Goal: Navigation & Orientation: Find specific page/section

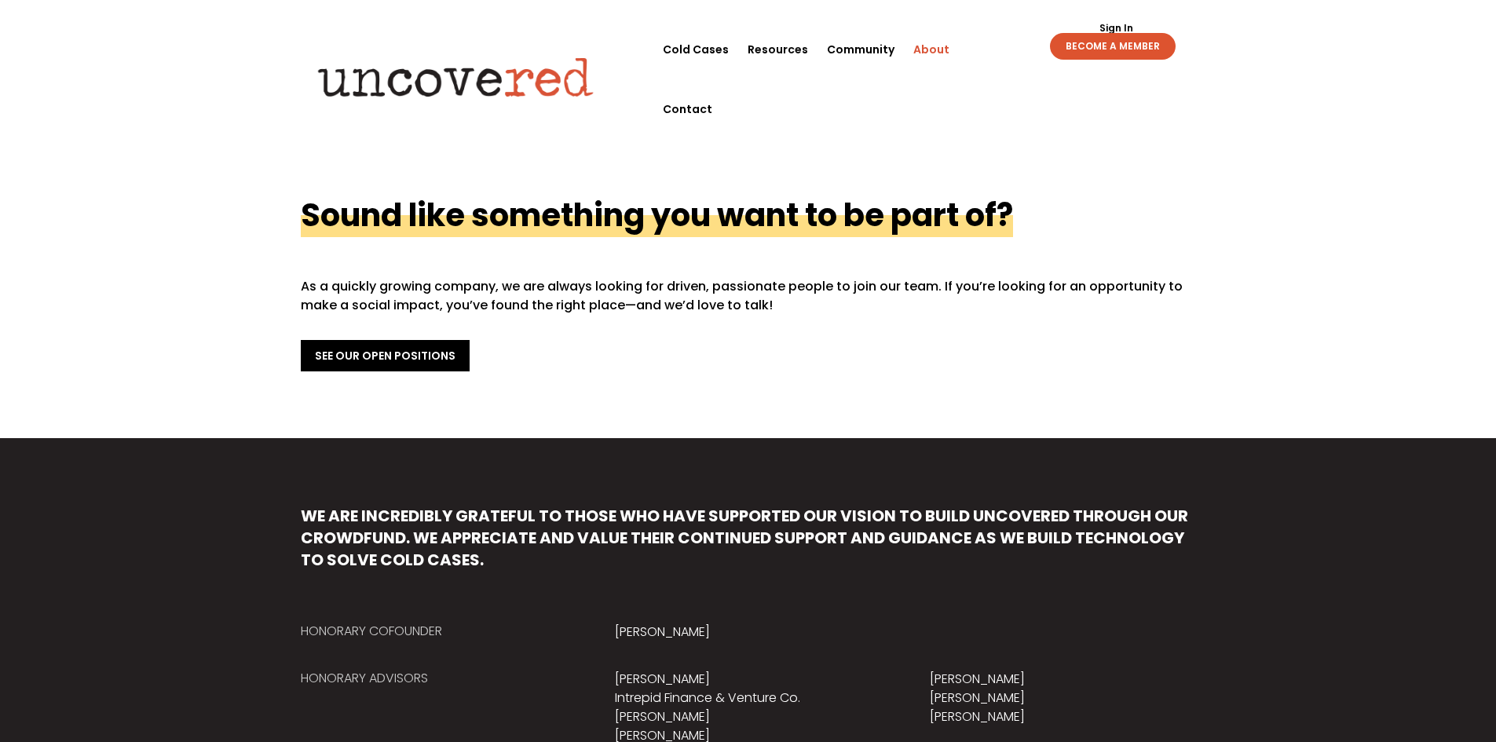
scroll to position [668, 0]
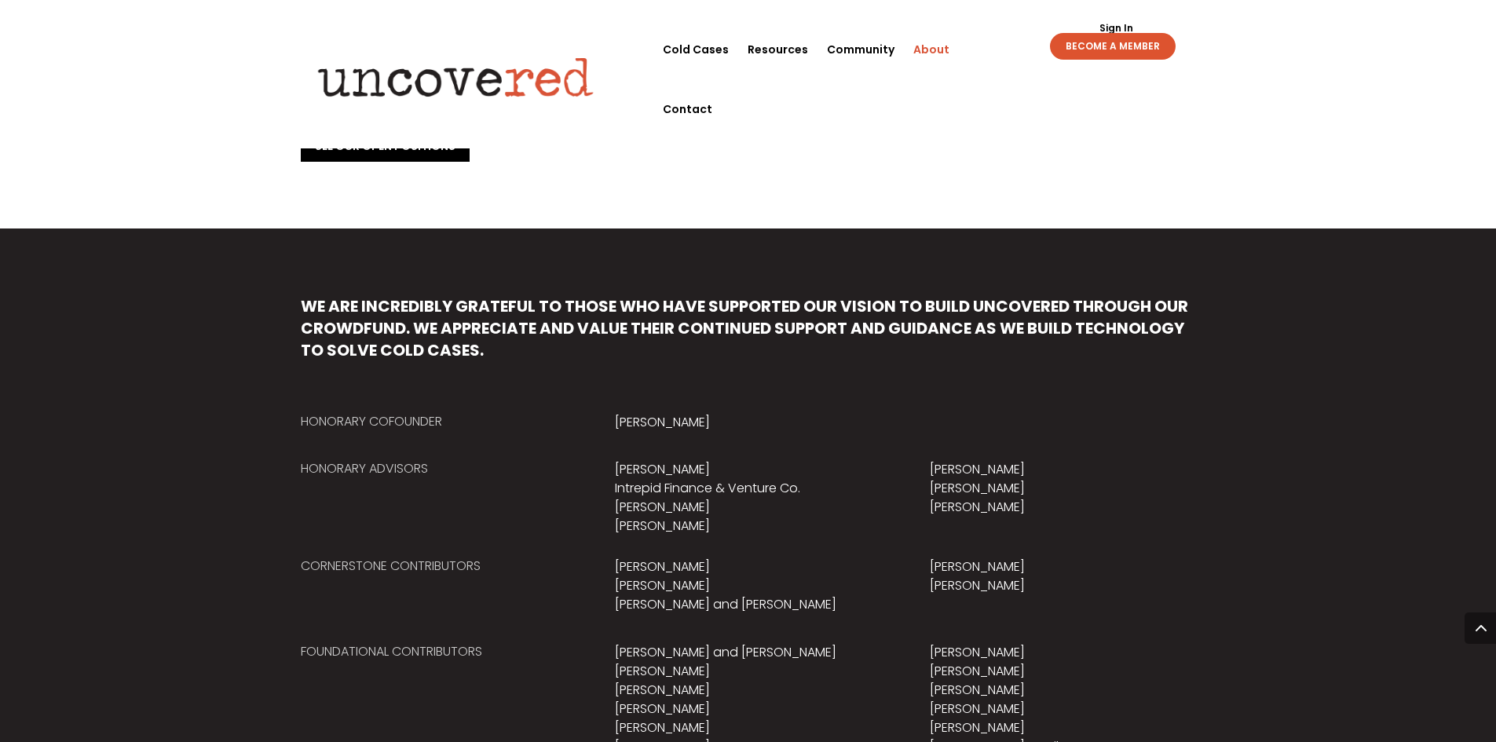
click at [618, 422] on p "[PERSON_NAME]" at bounding box center [748, 422] width 266 height 19
copy div "[PERSON_NAME]"
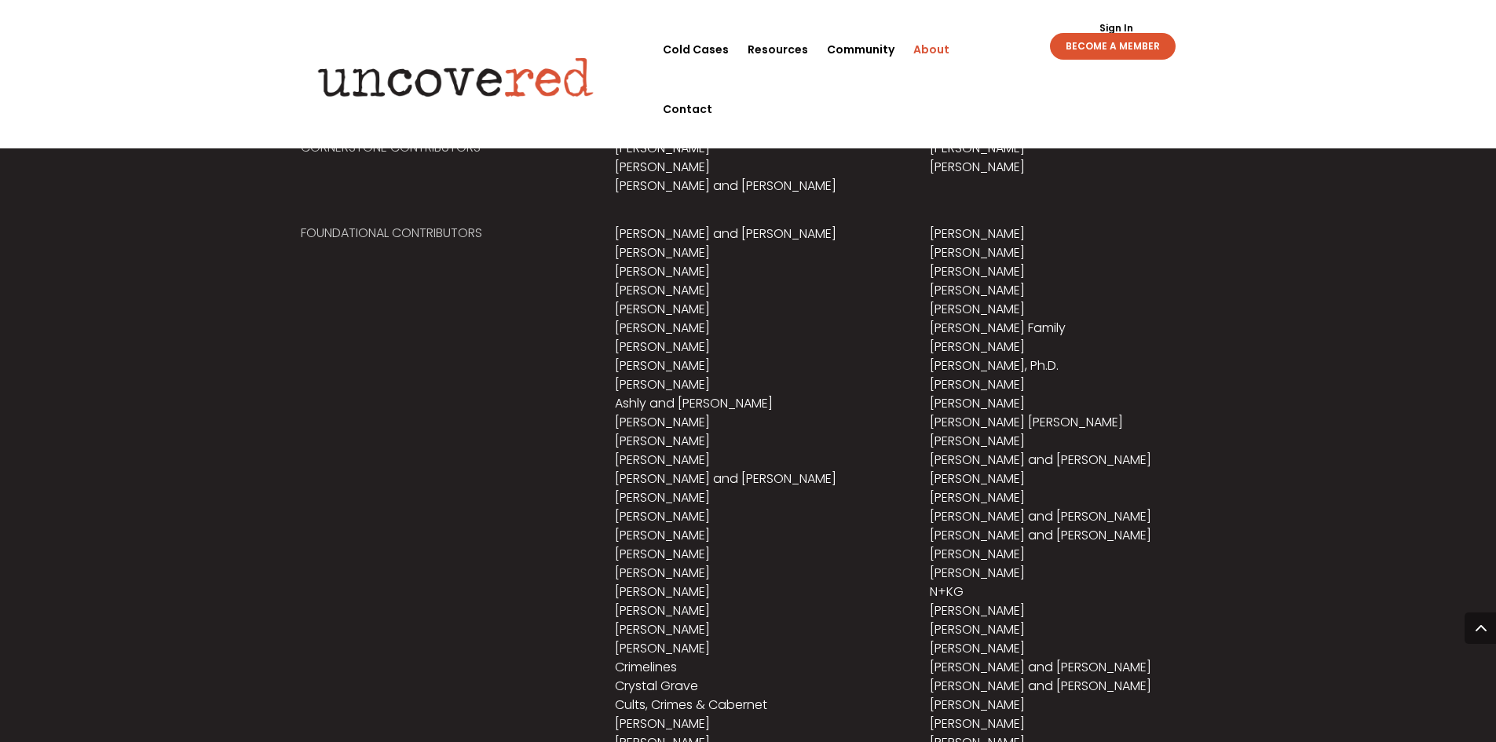
scroll to position [878, 0]
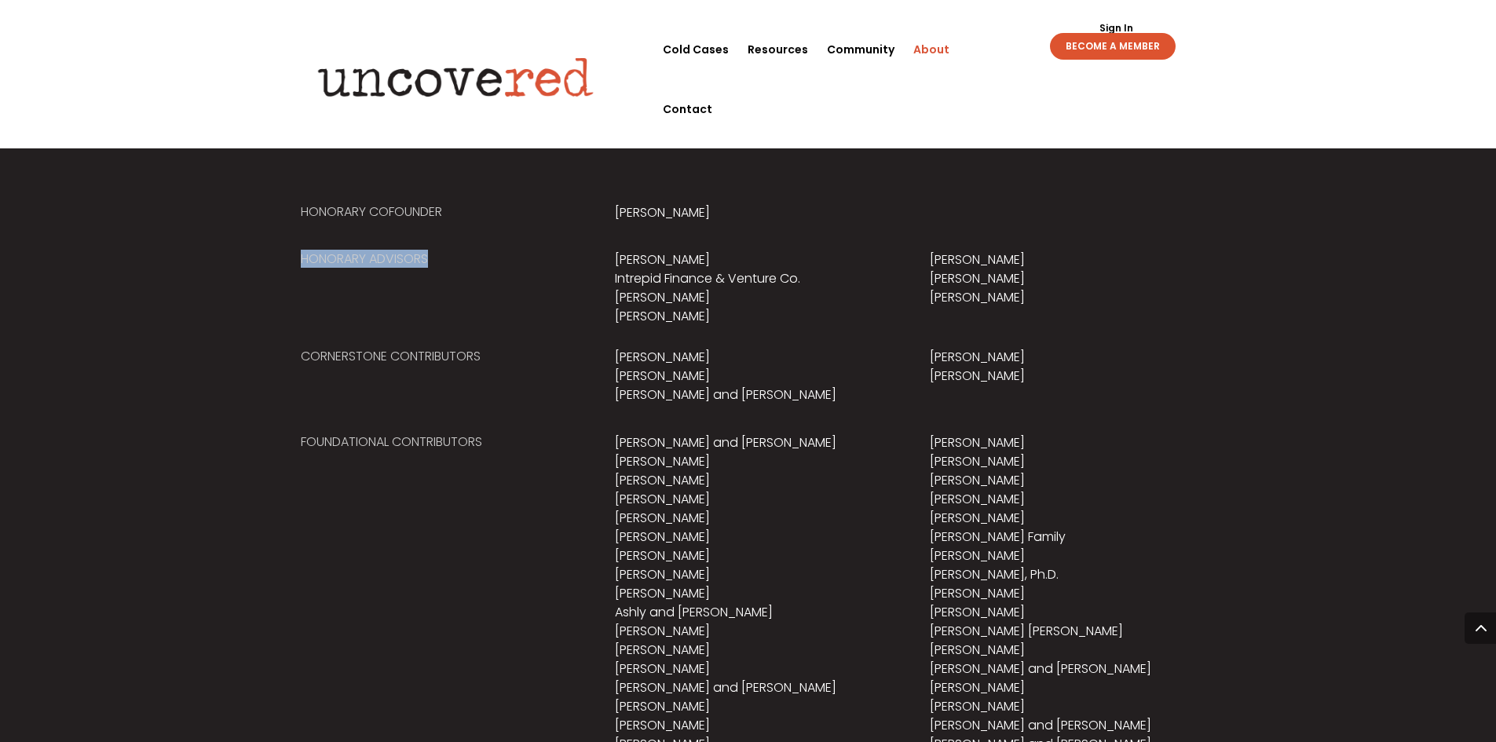
drag, startPoint x: 304, startPoint y: 258, endPoint x: 573, endPoint y: 255, distance: 268.7
click at [558, 255] on h5 "Honorary Advisors" at bounding box center [434, 263] width 266 height 25
drag, startPoint x: 351, startPoint y: 356, endPoint x: 486, endPoint y: 356, distance: 135.1
click at [486, 356] on div "We are incredibly grateful to those who have supported our vision to build Unco…" at bounding box center [748, 663] width 1496 height 1289
drag, startPoint x: 287, startPoint y: 438, endPoint x: 493, endPoint y: 438, distance: 205.8
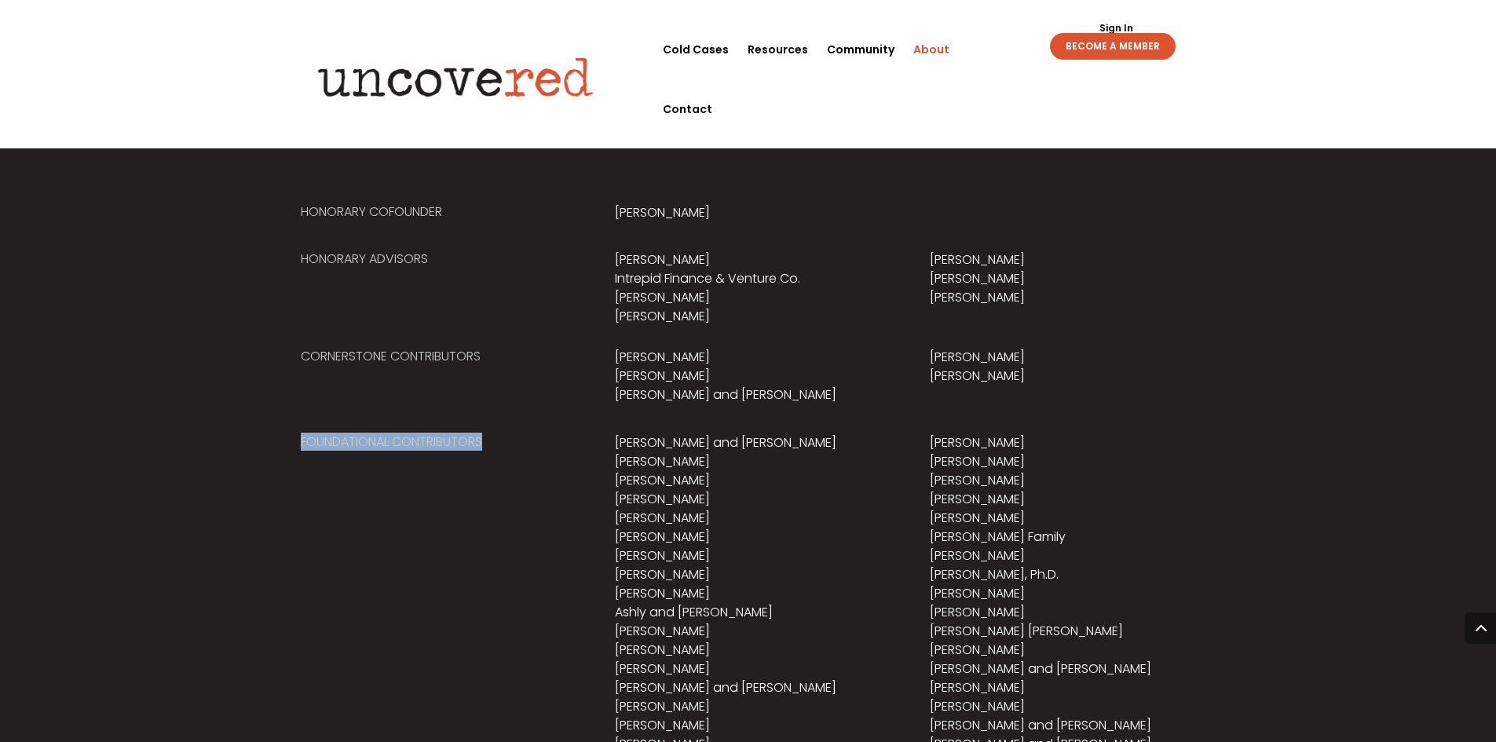
click at [493, 438] on div "We are incredibly grateful to those who have supported our vision to build Unco…" at bounding box center [748, 663] width 1496 height 1289
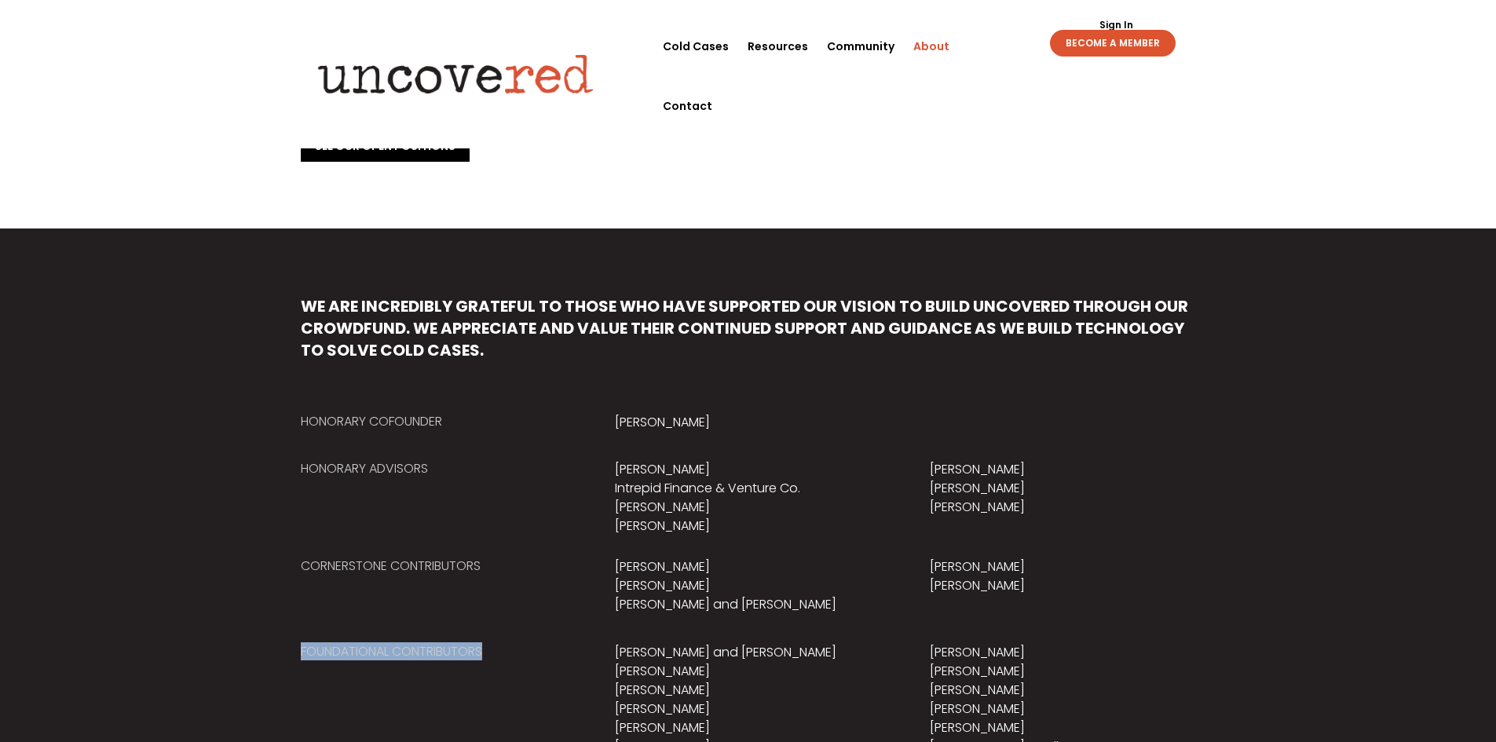
scroll to position [40, 0]
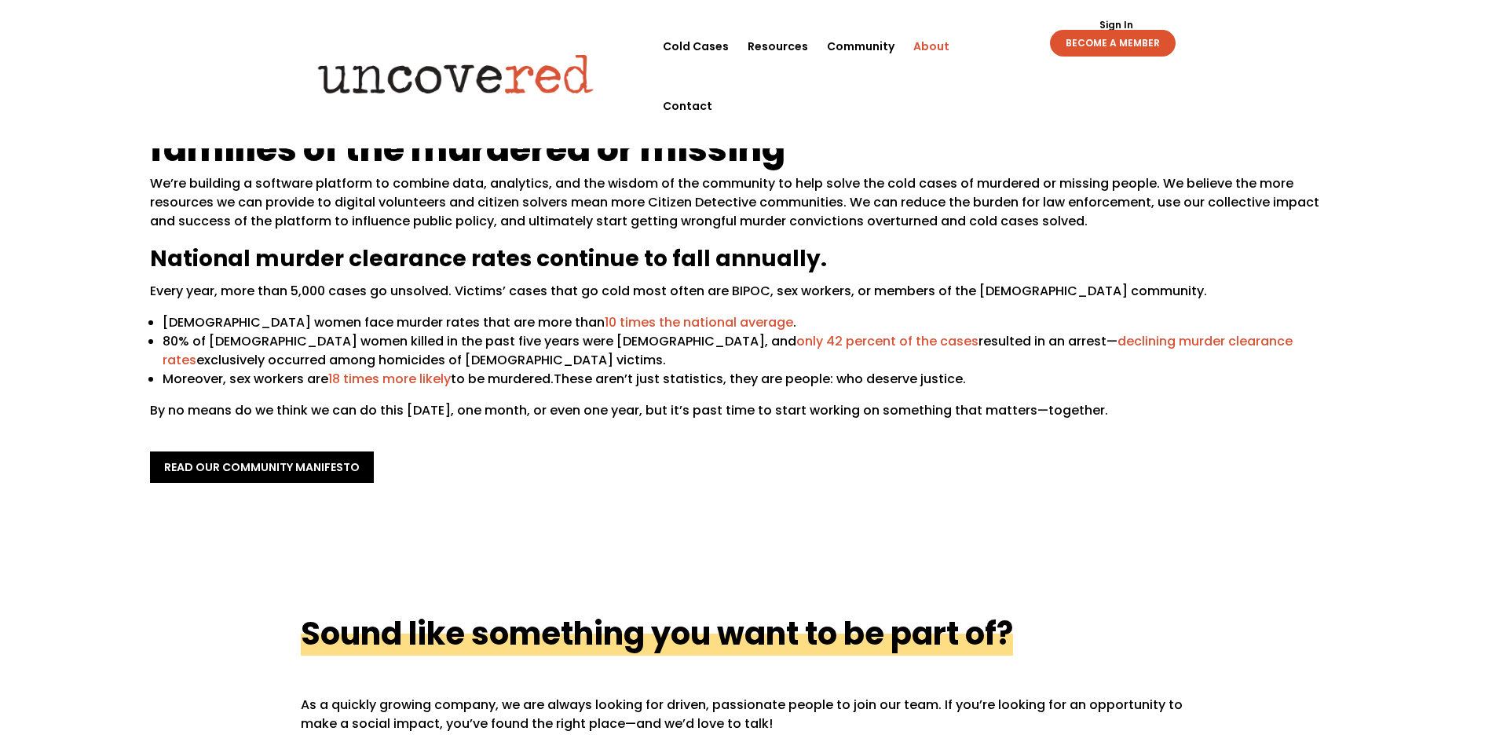
click at [1006, 35] on div "Sign Out Sign In BECOME A MEMBER Sign Out Sign In BECOME A MEMBER" at bounding box center [1089, 36] width 216 height 40
click at [997, 44] on div "Sign Out Sign In BECOME A MEMBER Sign Out Sign In BECOME A MEMBER" at bounding box center [1089, 36] width 216 height 40
click at [712, 76] on link "Contact" at bounding box center [687, 106] width 49 height 60
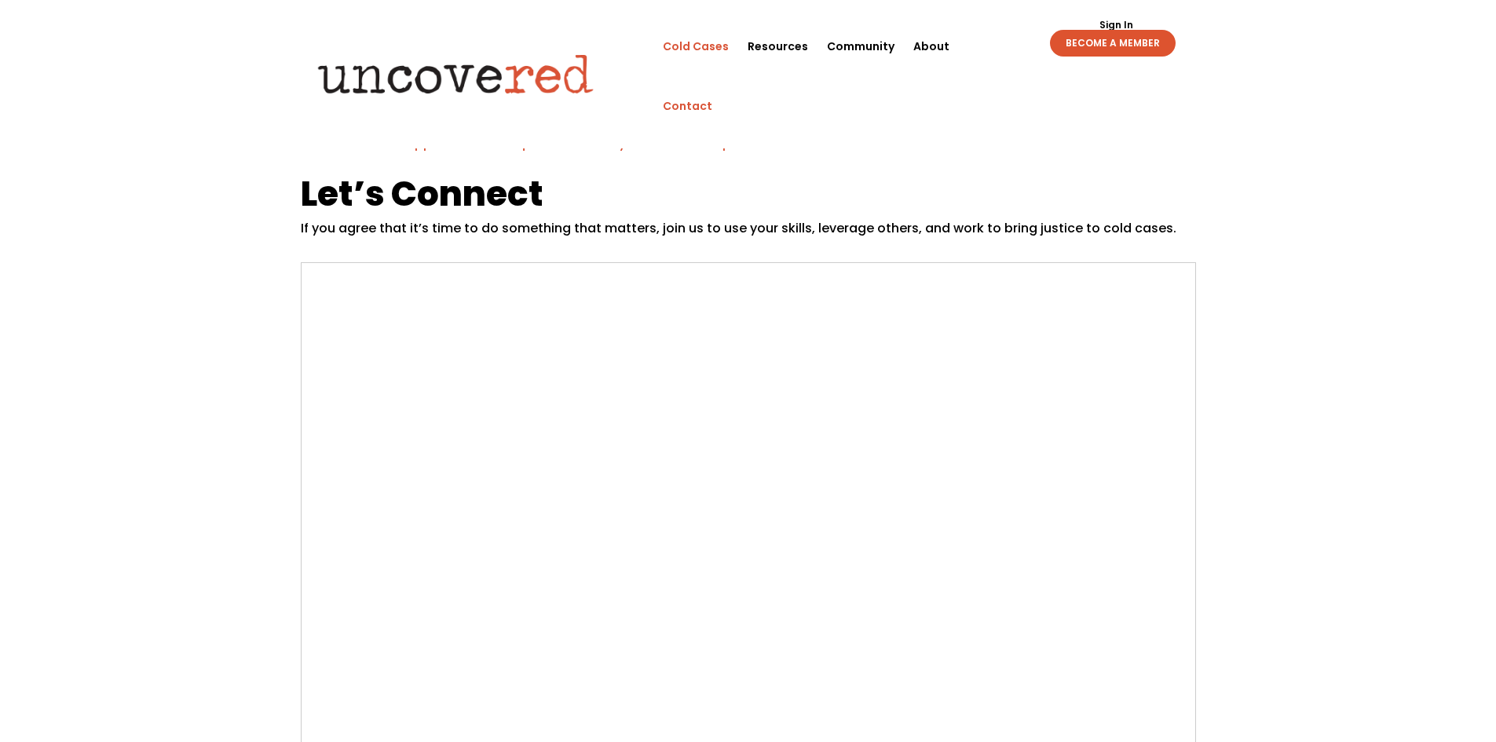
click at [729, 47] on link "Cold Cases" at bounding box center [696, 46] width 66 height 60
